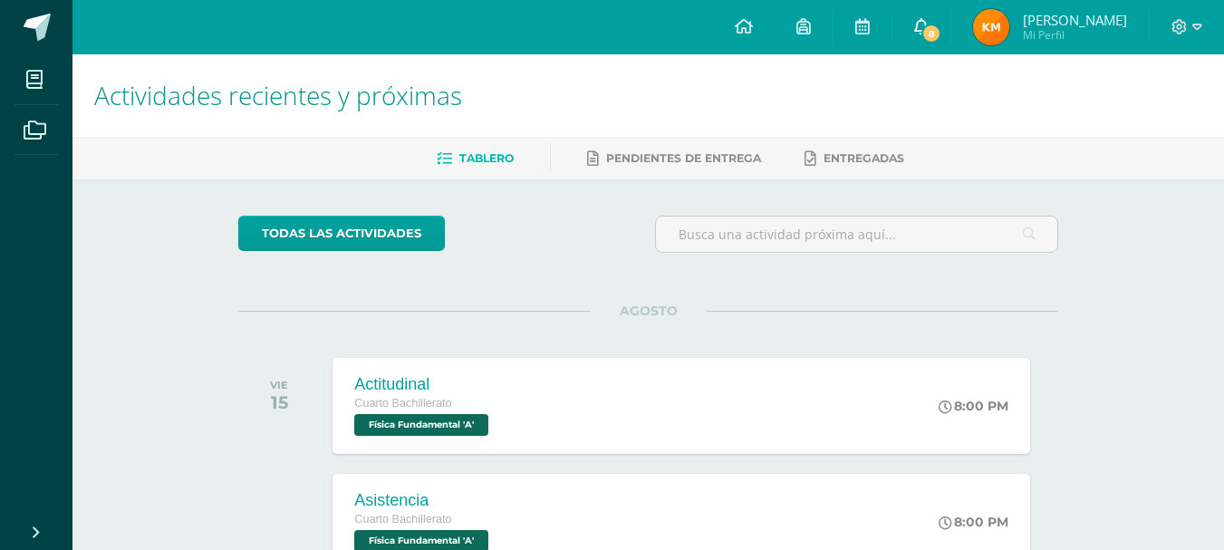
click at [950, 17] on link "8" at bounding box center [921, 27] width 58 height 54
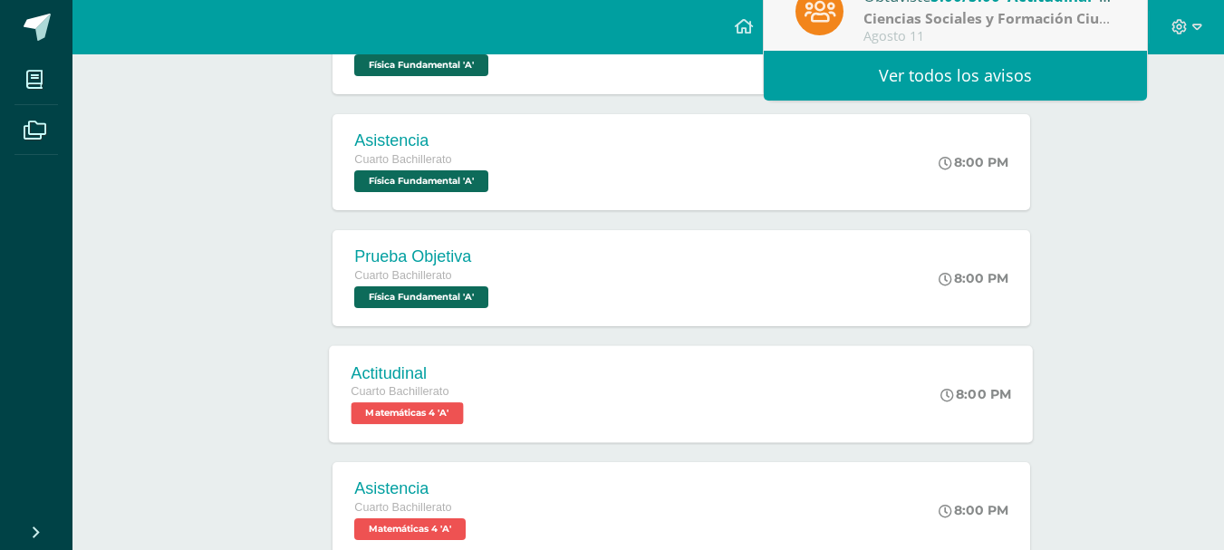
scroll to position [362, 0]
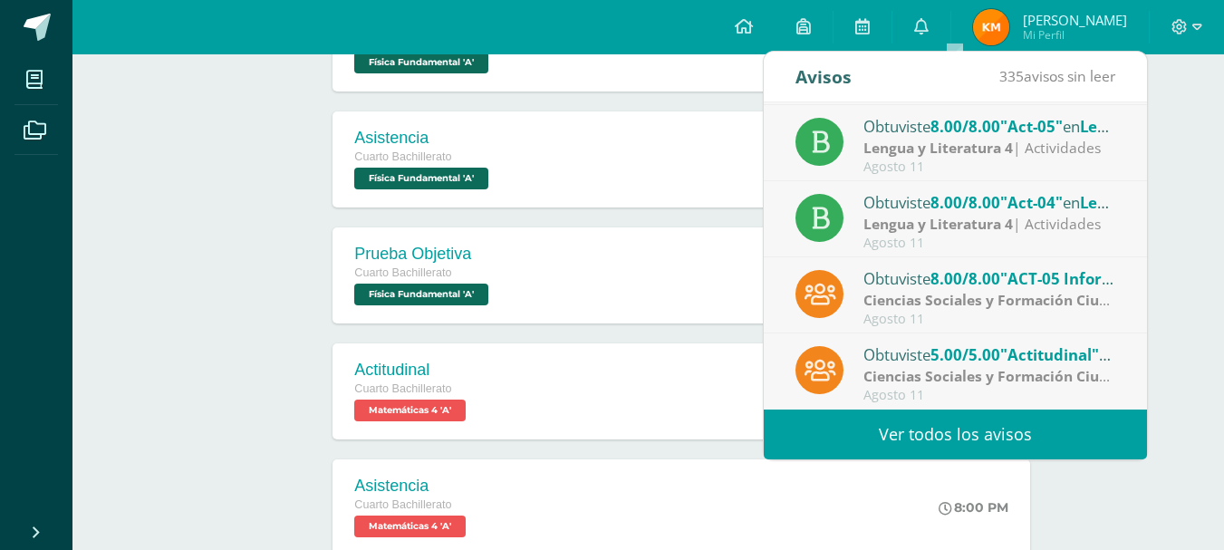
click at [925, 447] on link "Ver todos los avisos" at bounding box center [955, 435] width 383 height 50
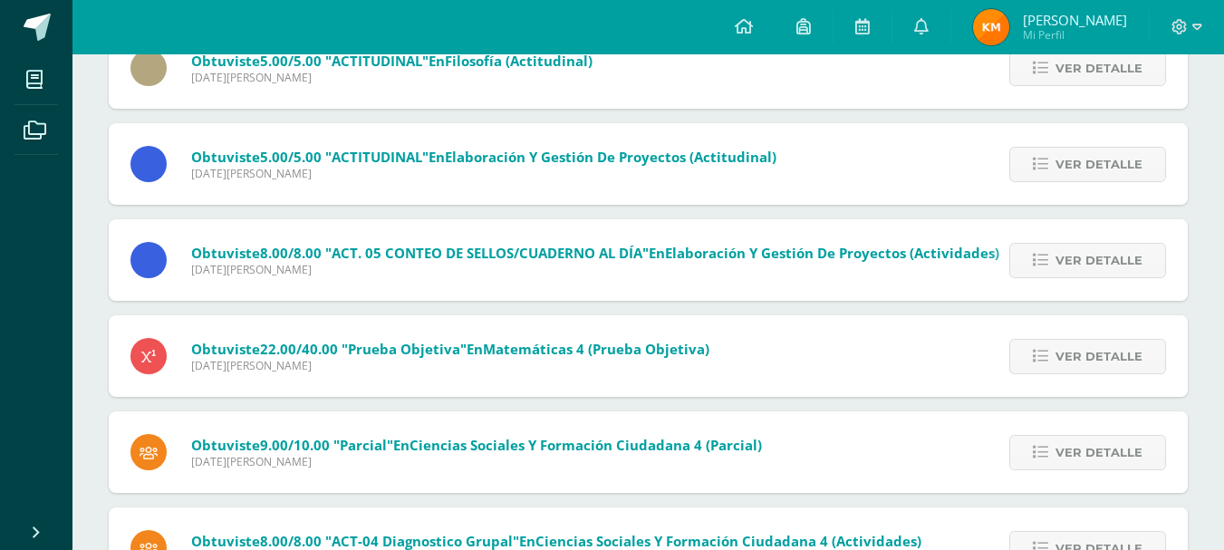
scroll to position [2174, 0]
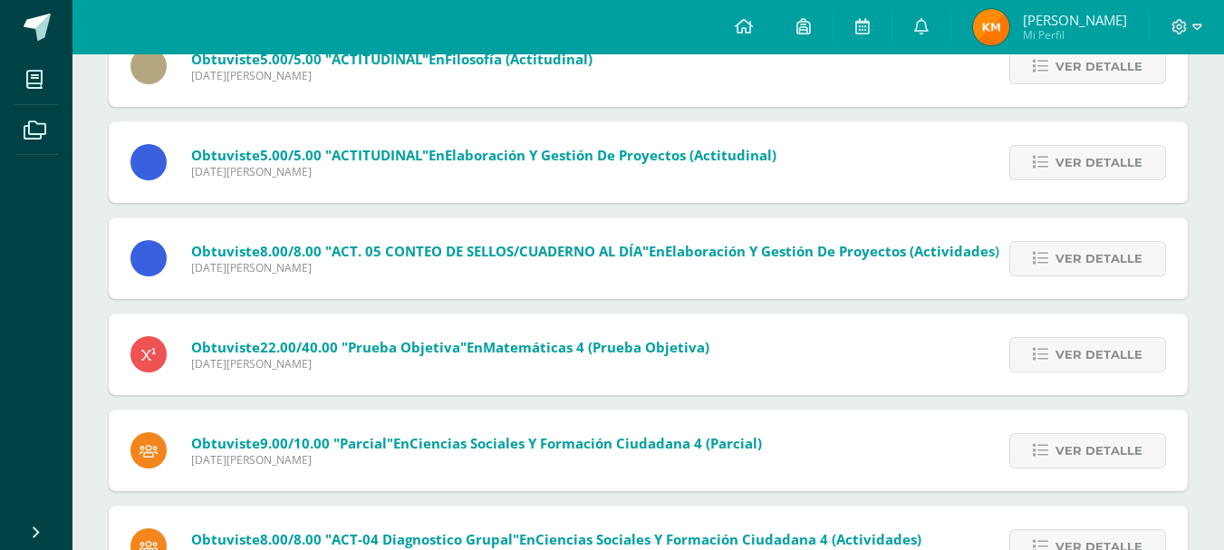
drag, startPoint x: 1094, startPoint y: 21, endPoint x: 1072, endPoint y: 27, distance: 22.7
click at [1091, 21] on span "[PERSON_NAME]" at bounding box center [1075, 20] width 104 height 18
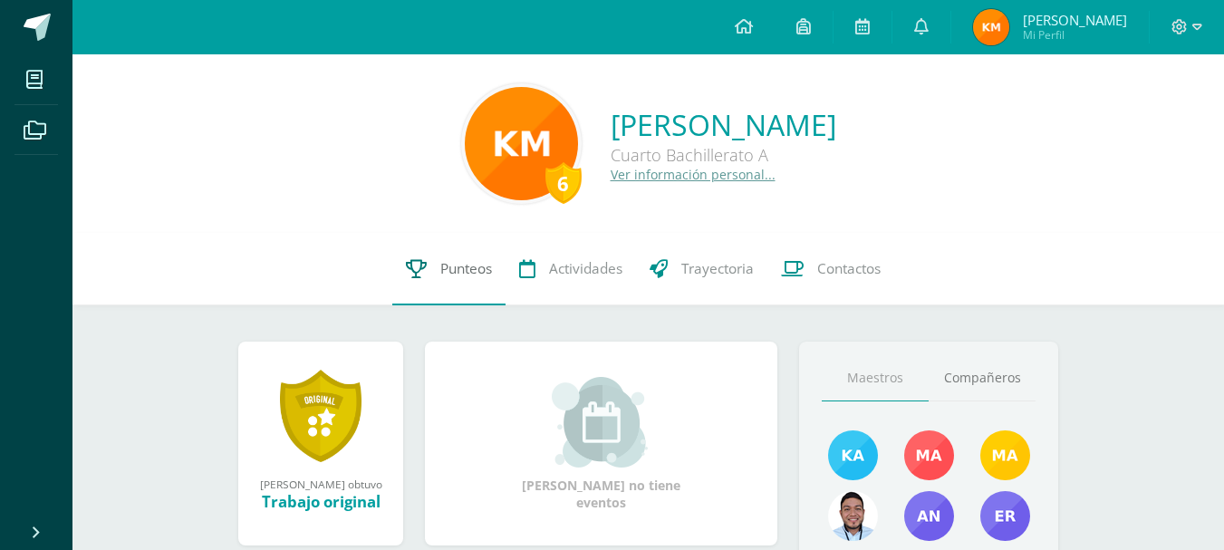
click at [416, 262] on icon at bounding box center [416, 268] width 21 height 19
